Goal: Answer question/provide support

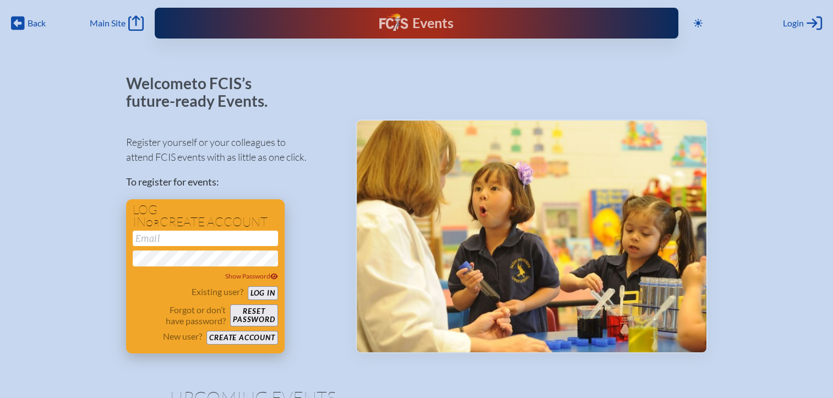
type input "[EMAIL_ADDRESS][DOMAIN_NAME]"
click at [251, 293] on button "Log in" at bounding box center [263, 293] width 30 height 14
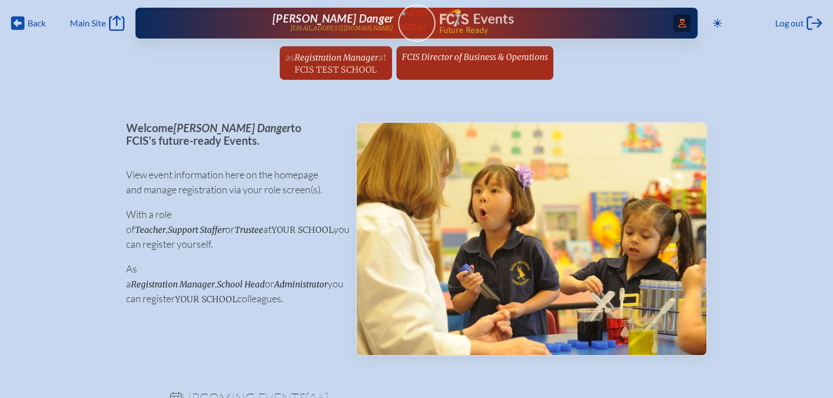
click at [673, 17] on span "Access Users..." at bounding box center [682, 23] width 18 height 18
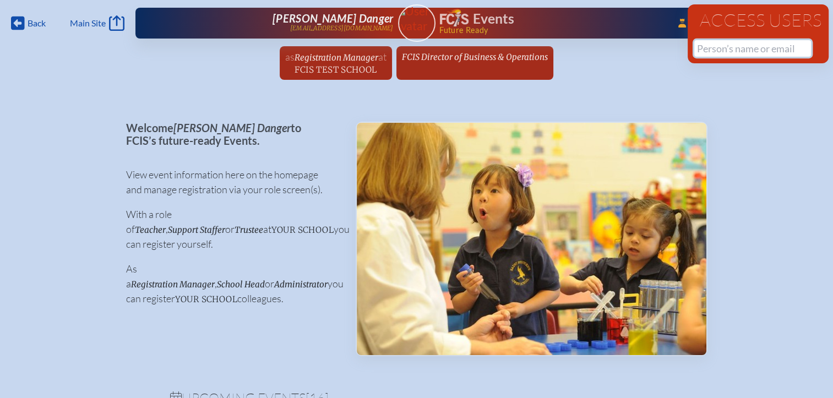
click at [711, 54] on input "text" at bounding box center [752, 48] width 117 height 17
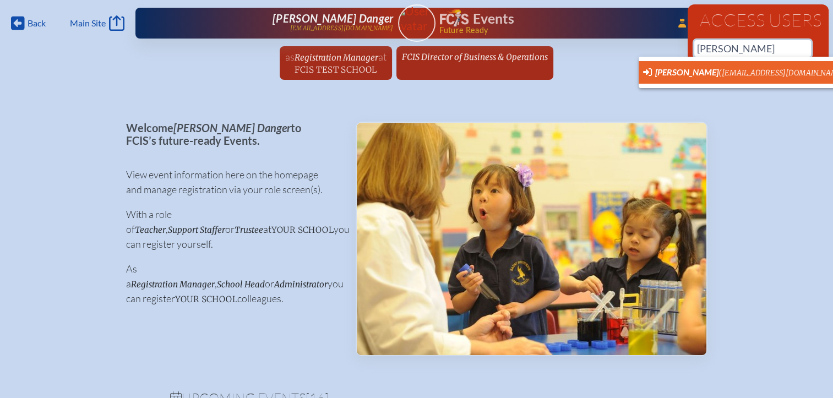
scroll to position [0, 8]
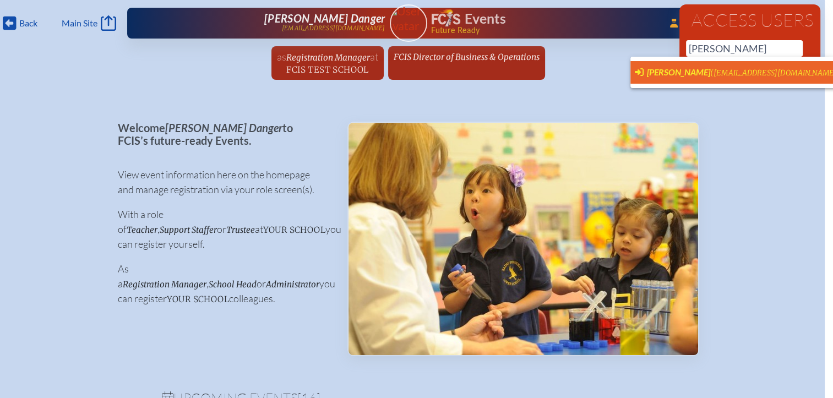
click at [656, 69] on span "[PERSON_NAME]" at bounding box center [678, 72] width 63 height 10
type input "[EMAIL_ADDRESS][DOMAIN_NAME]"
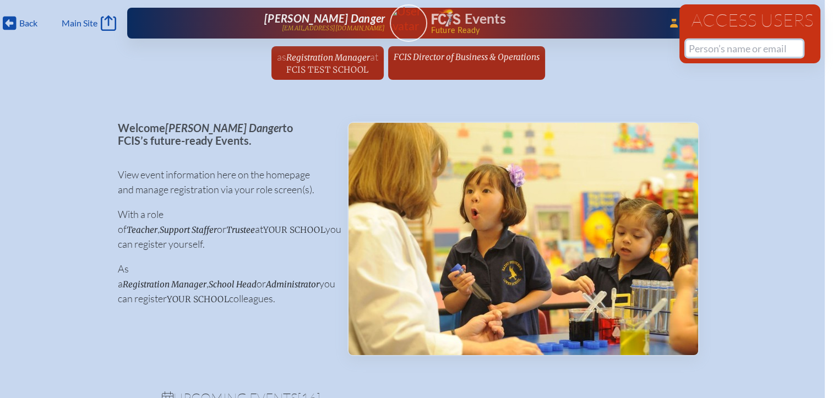
scroll to position [0, 0]
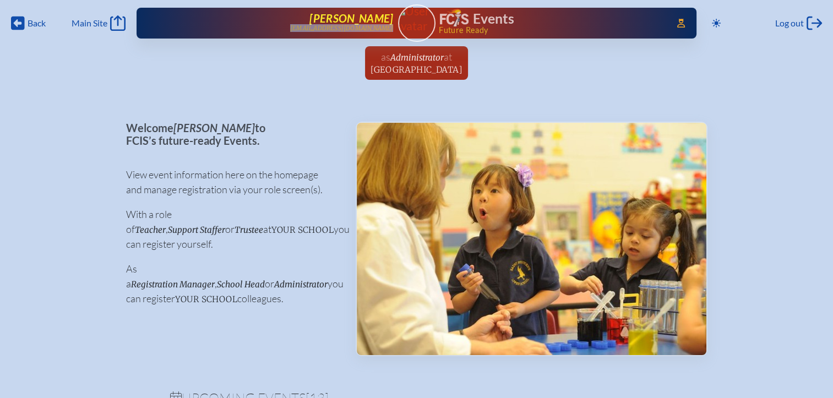
drag, startPoint x: 396, startPoint y: 29, endPoint x: 323, endPoint y: 30, distance: 73.8
click at [323, 30] on div "Access Users... Lara Lais LLAIS@keystoneprep.org Events Future Ready" at bounding box center [417, 23] width 560 height 31
copy p "[EMAIL_ADDRESS][DOMAIN_NAME]"
